Goal: Information Seeking & Learning: Learn about a topic

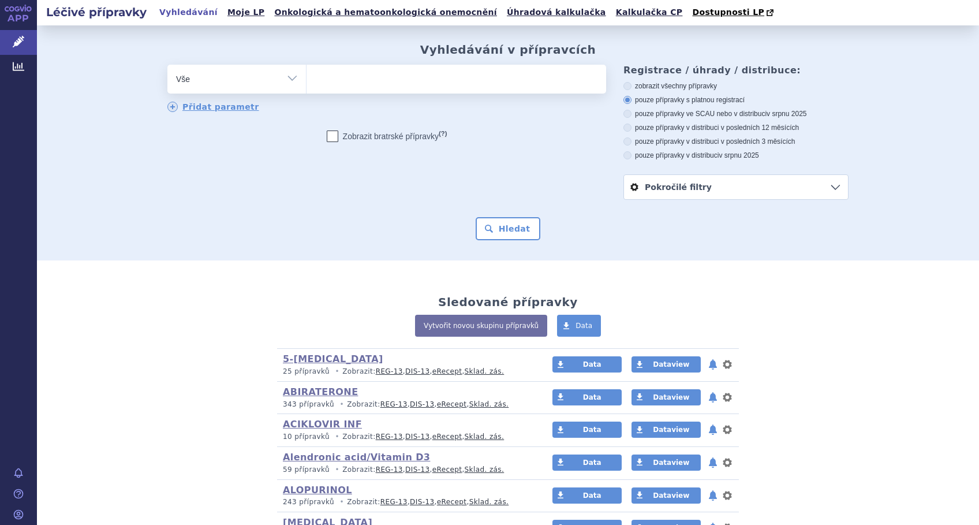
click at [407, 83] on ul at bounding box center [457, 77] width 300 height 24
click at [307, 83] on select at bounding box center [306, 78] width 1 height 29
type input "va"
type input "val"
type input "valga"
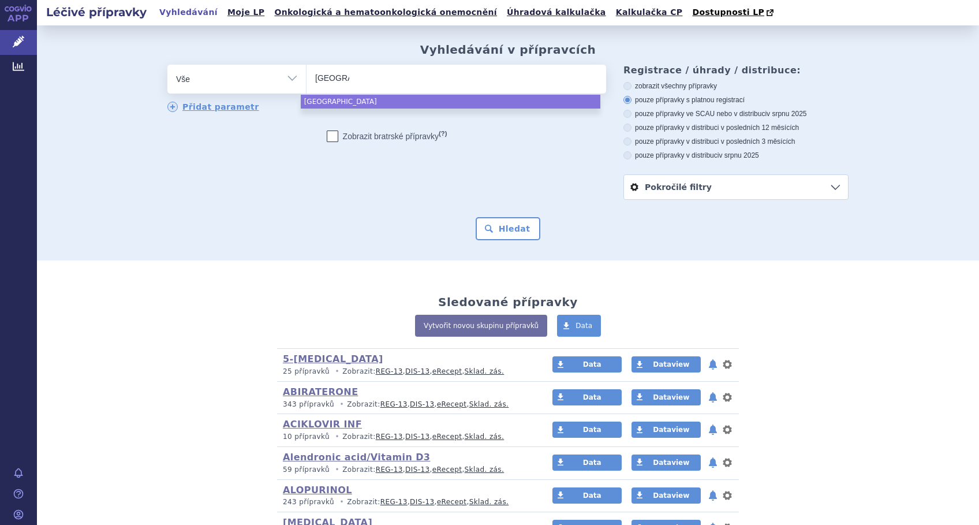
type input "valgan"
type input "valganc"
select select "valganc"
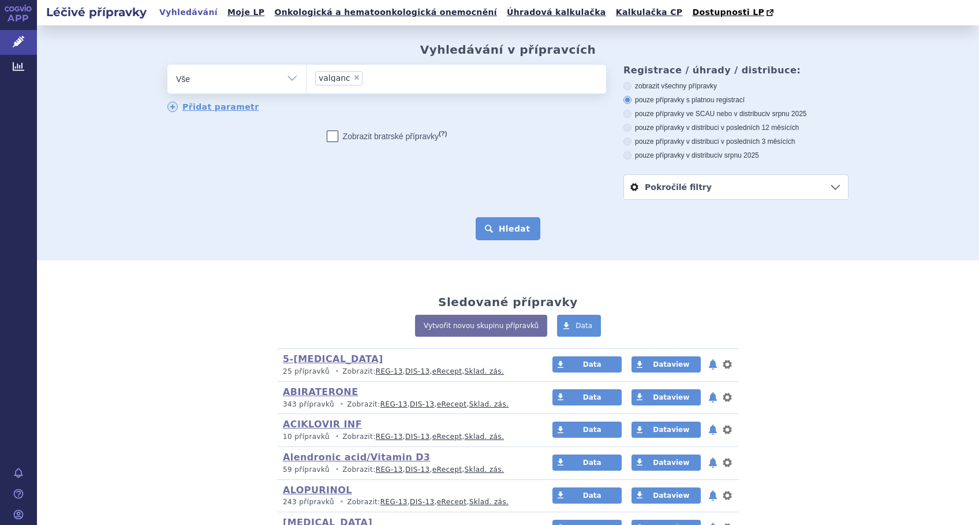
click at [497, 228] on button "Hledat" at bounding box center [508, 228] width 65 height 23
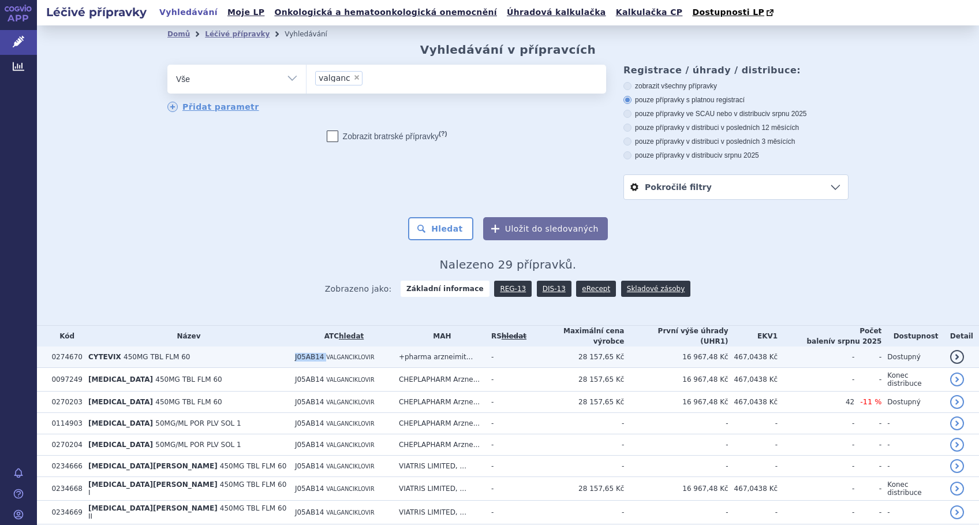
drag, startPoint x: 298, startPoint y: 356, endPoint x: 259, endPoint y: 355, distance: 39.3
click at [259, 355] on tr "0274670 CYTEVIX 450MG TBL FLM 60 J05AB14 VALGANCIKLOVIR +pharma arzneimit... - …" at bounding box center [508, 356] width 942 height 21
copy tr "J05AB14"
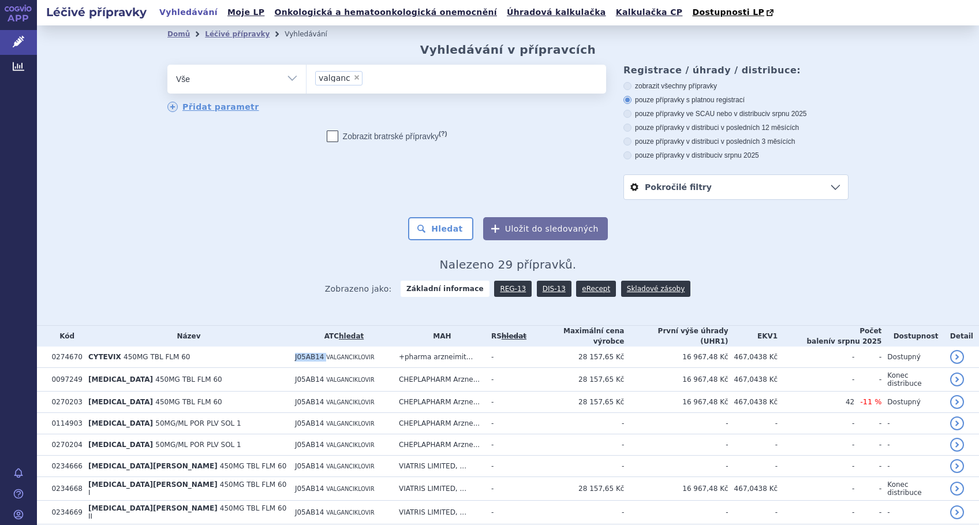
click at [346, 84] on li "× valganc" at bounding box center [338, 78] width 47 height 14
click at [307, 84] on select "valganc" at bounding box center [306, 78] width 1 height 29
click at [353, 80] on span "×" at bounding box center [356, 77] width 7 height 7
click at [307, 80] on select "valganc" at bounding box center [306, 78] width 1 height 29
select select
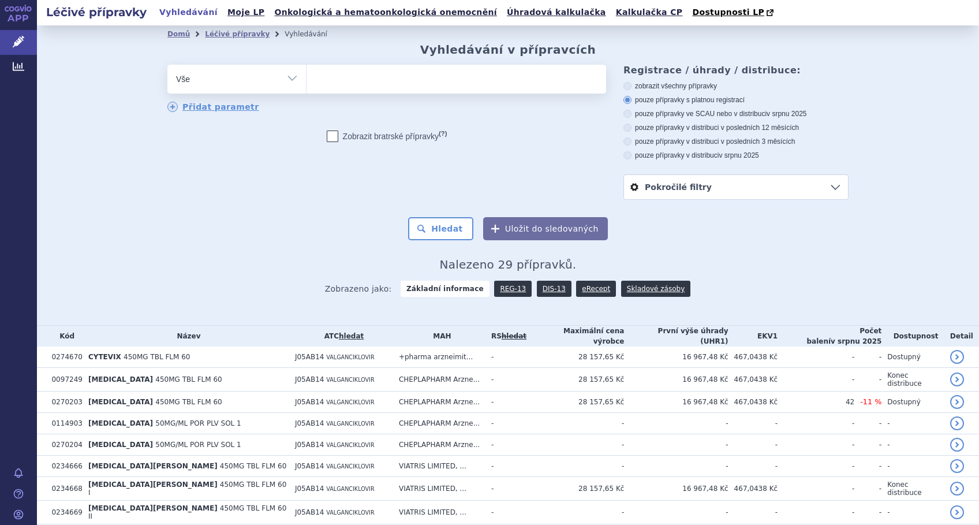
click at [283, 77] on select "Vše Přípravek/SUKL kód MAH VPOIS ATC/Aktivní látka Léková forma Síla" at bounding box center [236, 78] width 139 height 26
select select "filter-atc-group"
click at [167, 65] on select "Vše Přípravek/SUKL kód MAH VPOIS ATC/Aktivní látka Léková forma Síla" at bounding box center [236, 78] width 139 height 26
click at [315, 84] on input "search" at bounding box center [318, 77] width 6 height 14
paste input "J05AB14"
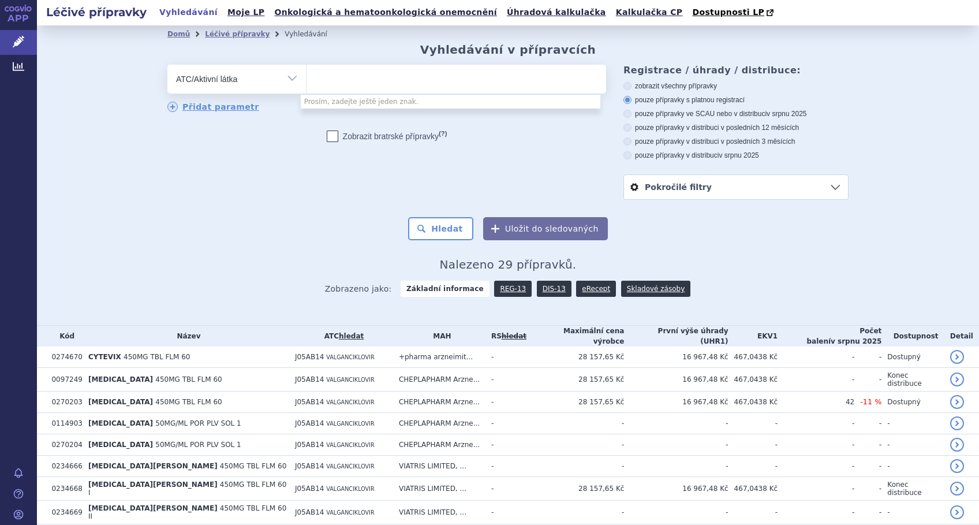
type input "J05AB14"
select select "J05AB14"
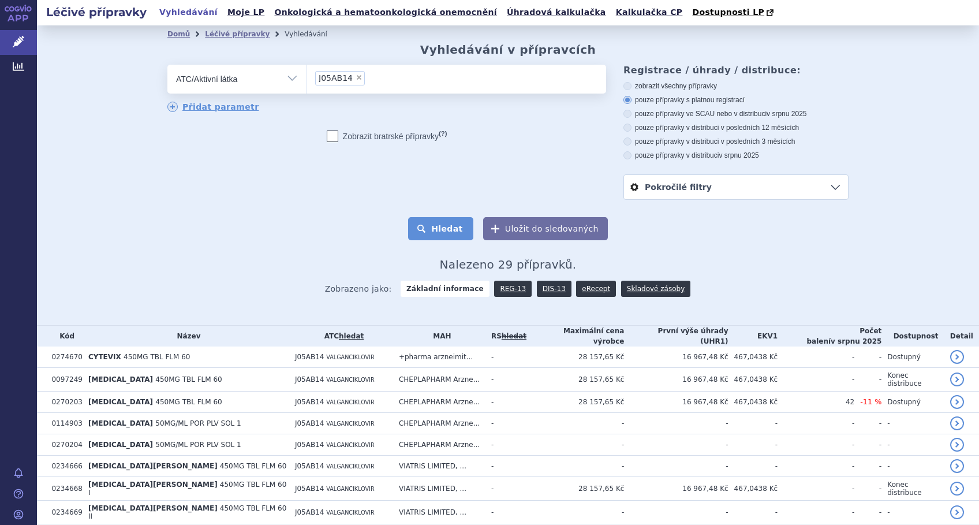
click at [441, 228] on button "Hledat" at bounding box center [440, 228] width 65 height 23
click at [545, 288] on link "DIS-13" at bounding box center [554, 289] width 35 height 16
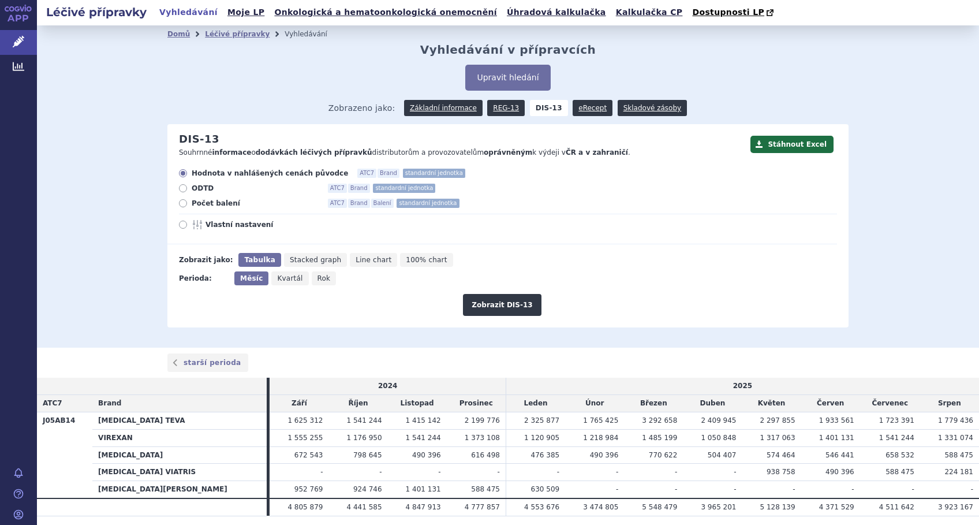
click at [179, 221] on label "Vlastní nastavení" at bounding box center [508, 224] width 658 height 9
click at [180, 222] on input "Vlastní nastavení" at bounding box center [184, 226] width 8 height 8
radio input "true"
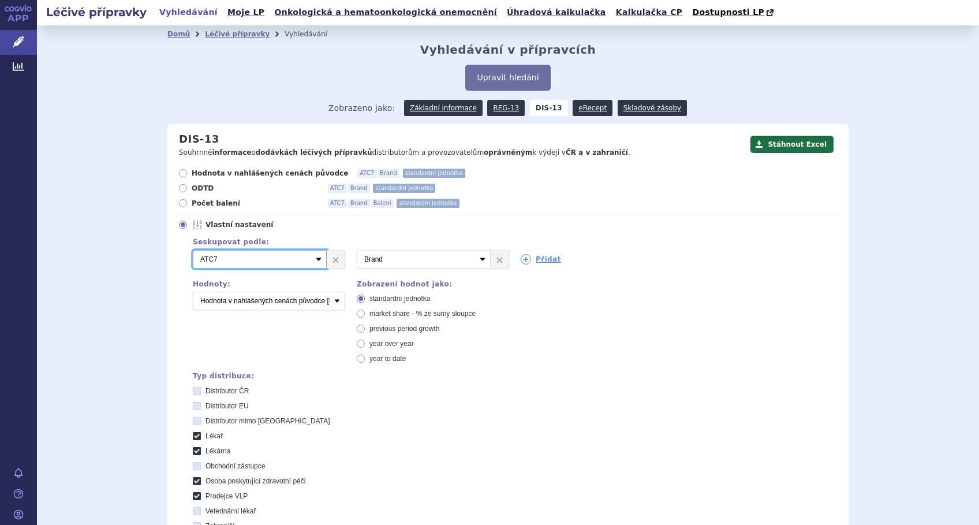
click at [311, 258] on select "Vyberte groupování ATC3 ATC5 ATC7 Brand Balení SÚKL kód MAH VPOIS Referenční sk…" at bounding box center [260, 259] width 134 height 18
click at [124, 333] on div "Domů Léčivé přípravky Vyhledávání Vyhledávání v přípravcích Upravit hledání ods…" at bounding box center [508, 369] width 942 height 689
click at [289, 299] on select "Počet balení Hodnota v nahlášených cenách původce [DIS-13] Hodnota v maximálníc…" at bounding box center [269, 301] width 152 height 18
select select "packages"
click at [193, 292] on select "Počet balení Hodnota v nahlášených cenách původce [DIS-13] Hodnota v maximálníc…" at bounding box center [269, 301] width 152 height 18
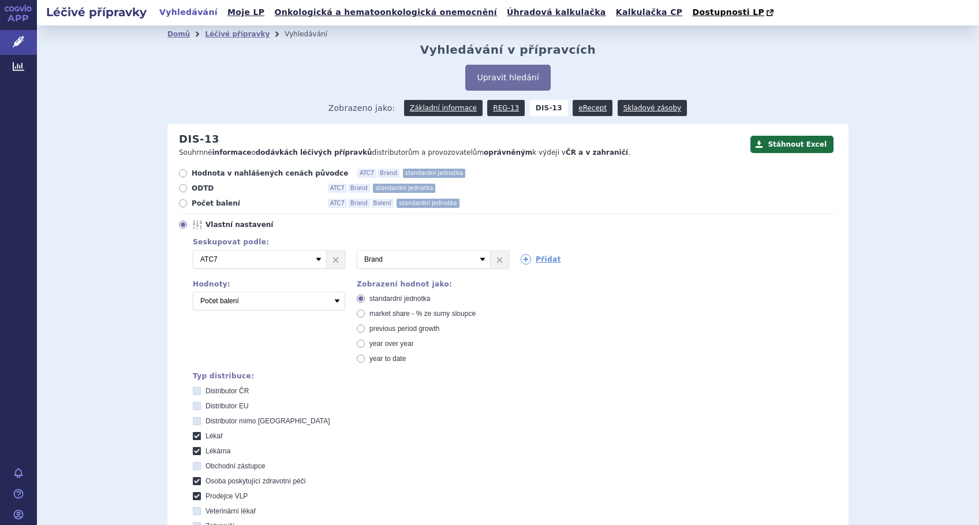
click at [357, 314] on icon at bounding box center [361, 313] width 8 height 8
click at [358, 314] on input "market share - % ze sumy sloupce" at bounding box center [362, 315] width 8 height 8
radio input "true"
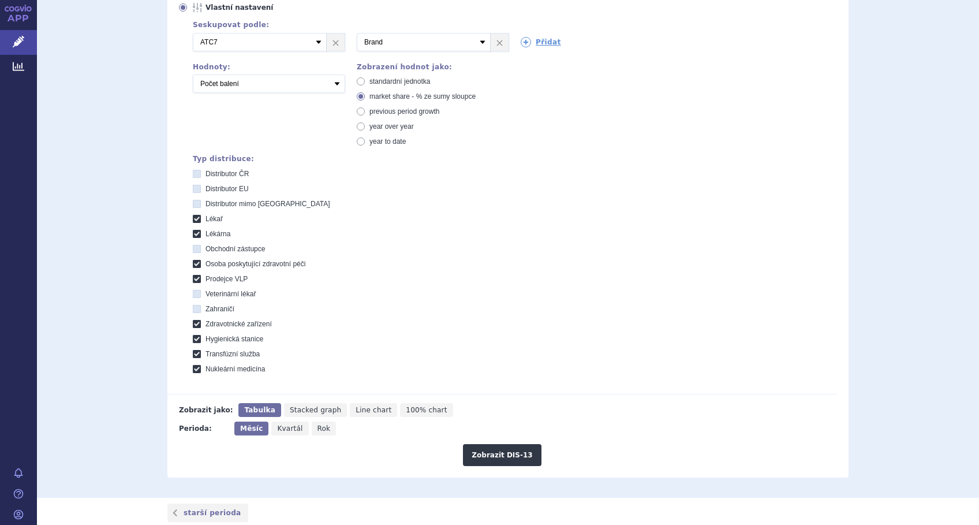
scroll to position [308, 0]
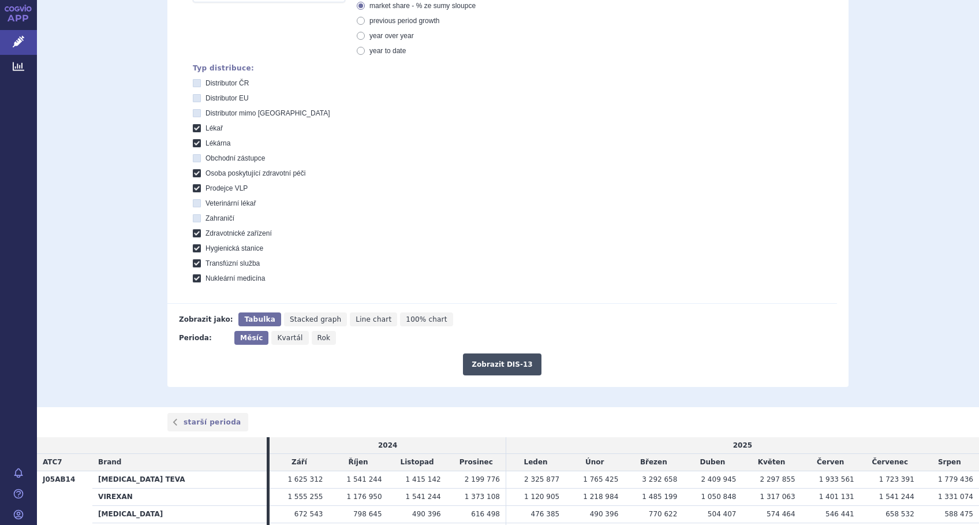
click at [487, 365] on button "Zobrazit DIS-13" at bounding box center [502, 364] width 78 height 22
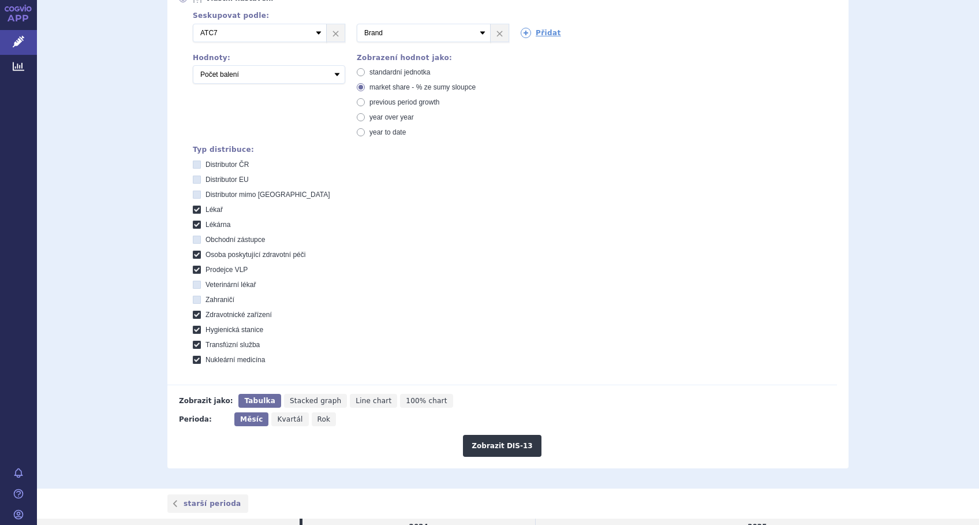
scroll to position [250, 0]
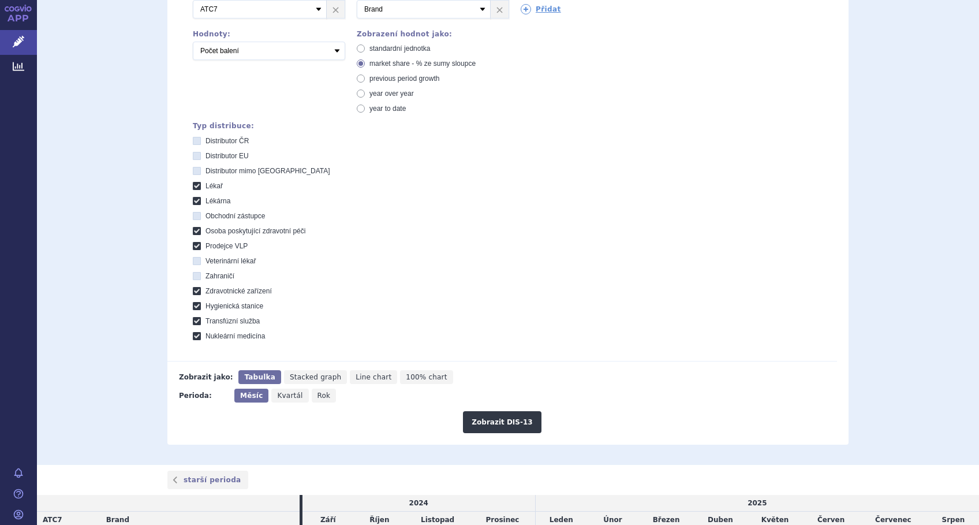
click at [356, 375] on span "Line chart" at bounding box center [374, 377] width 36 height 8
click at [351, 375] on input "Line chart" at bounding box center [354, 374] width 8 height 8
radio input "true"
click at [482, 422] on button "Zobrazit DIS-13" at bounding box center [502, 422] width 78 height 22
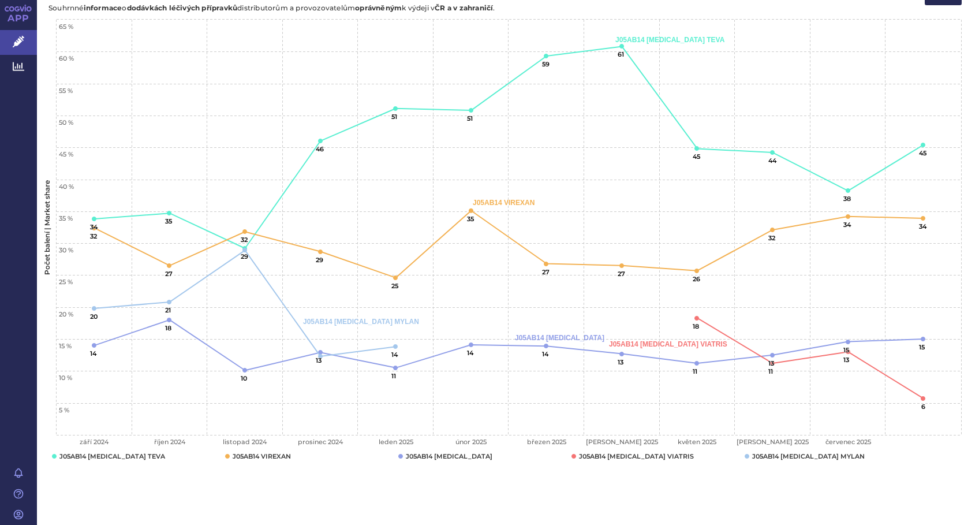
scroll to position [686, 0]
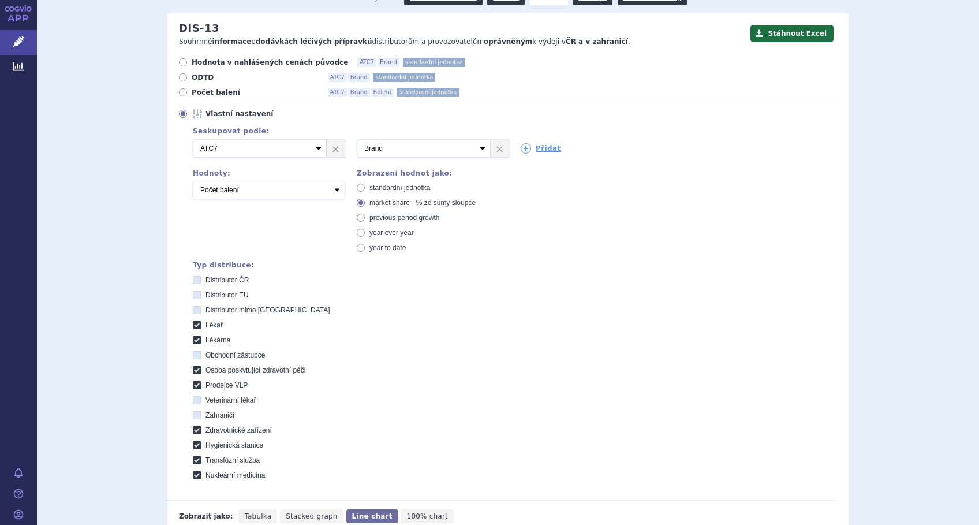
scroll to position [77, 0]
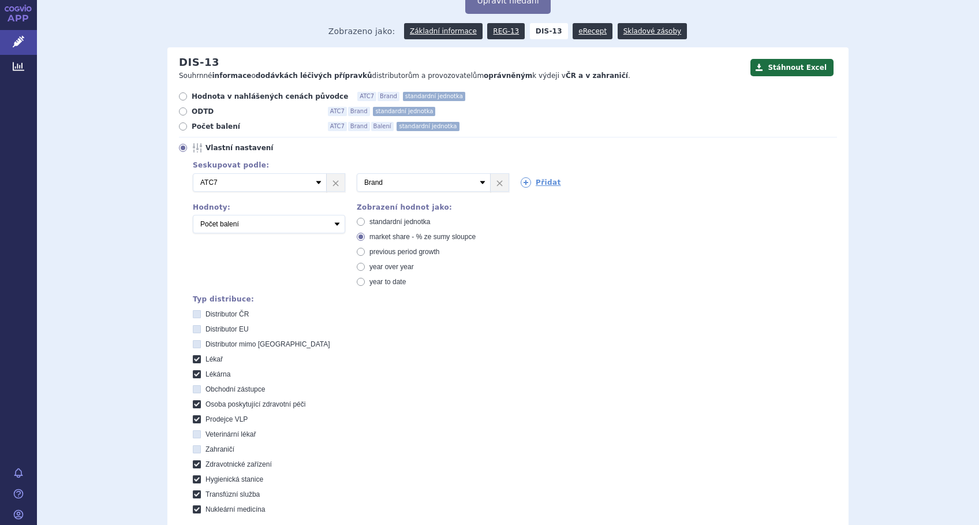
click at [357, 220] on icon at bounding box center [361, 222] width 8 height 8
click at [358, 220] on input "standardní jednotka" at bounding box center [362, 223] width 8 height 8
radio input "true"
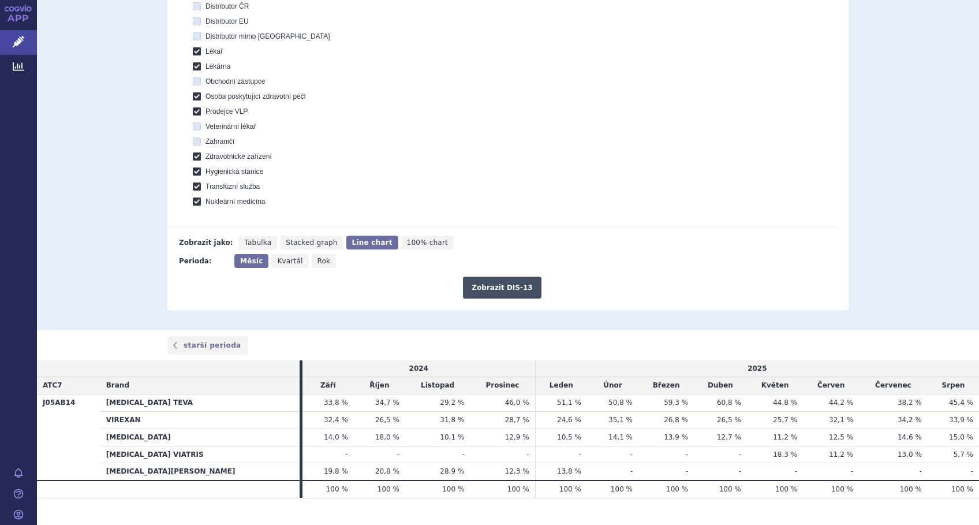
click at [485, 286] on button "Zobrazit DIS-13" at bounding box center [502, 288] width 78 height 22
